Goal: Register for event/course

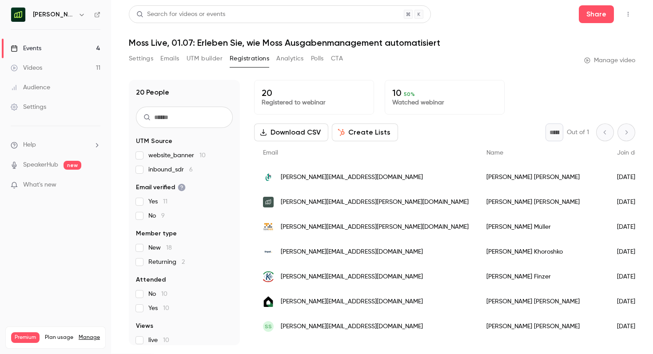
click at [37, 48] on div "Events" at bounding box center [26, 48] width 31 height 9
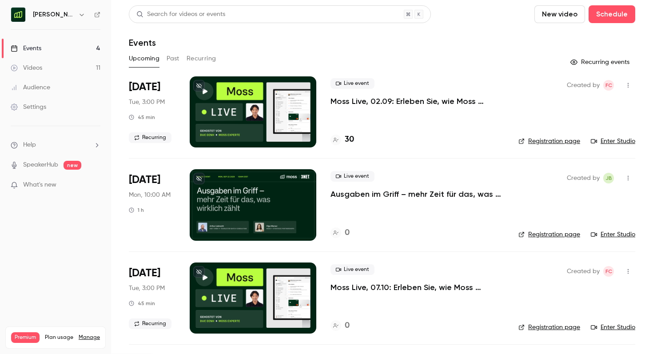
click at [72, 10] on h6 "[PERSON_NAME] [GEOGRAPHIC_DATA]" at bounding box center [54, 14] width 42 height 9
click at [347, 136] on h4 "30" at bounding box center [349, 140] width 9 height 12
